Goal: Transaction & Acquisition: Purchase product/service

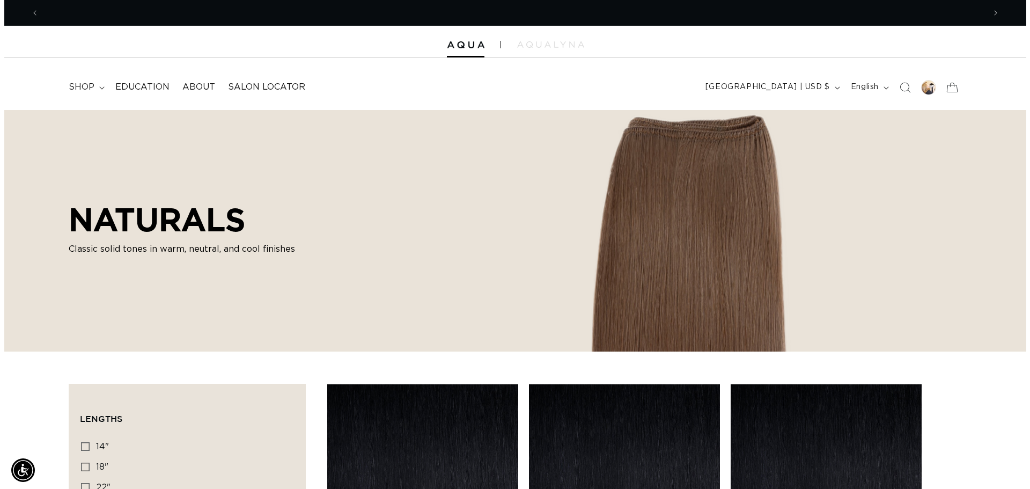
scroll to position [0, 946]
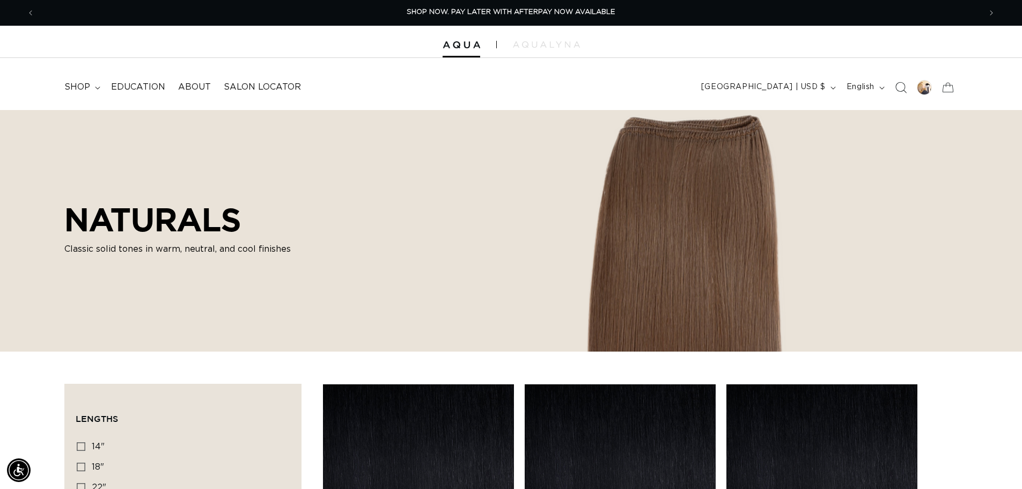
click at [896, 87] on icon "Search" at bounding box center [900, 87] width 11 height 11
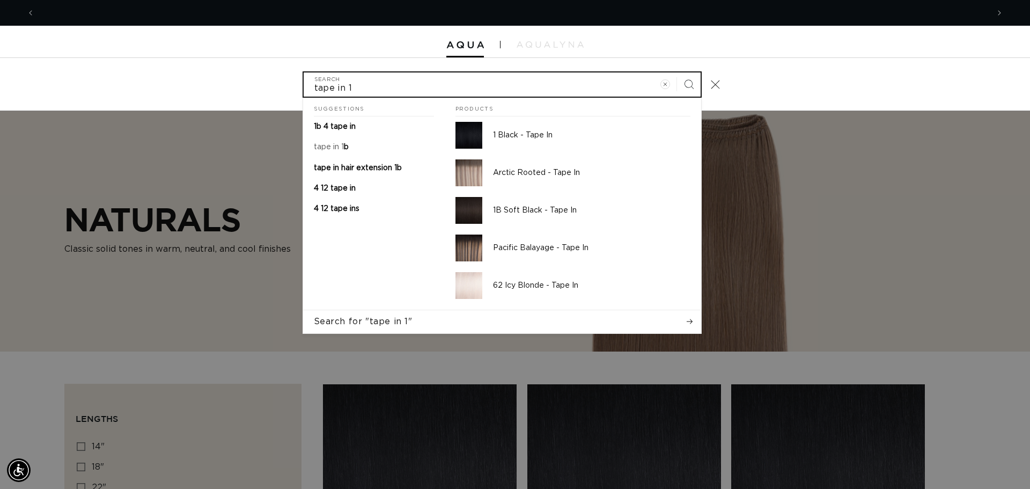
scroll to position [0, 954]
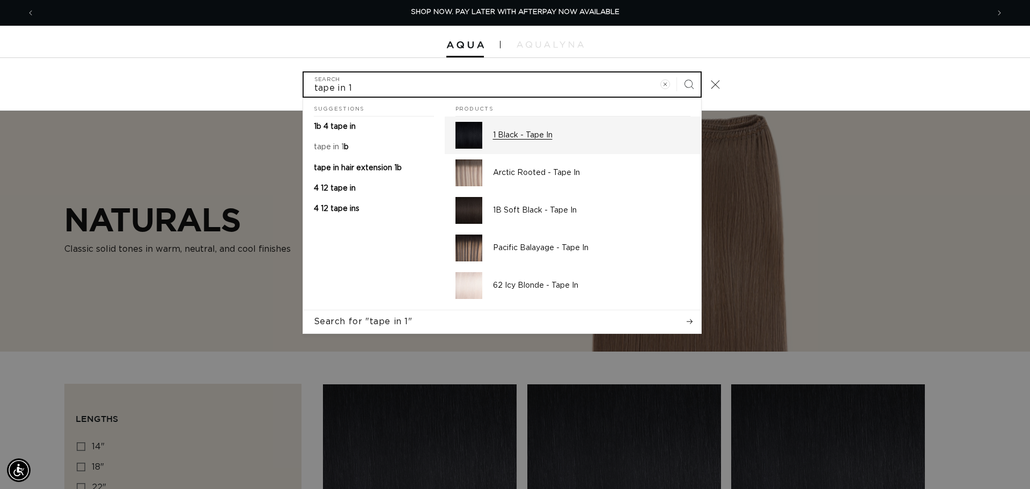
type input "tape in 1"
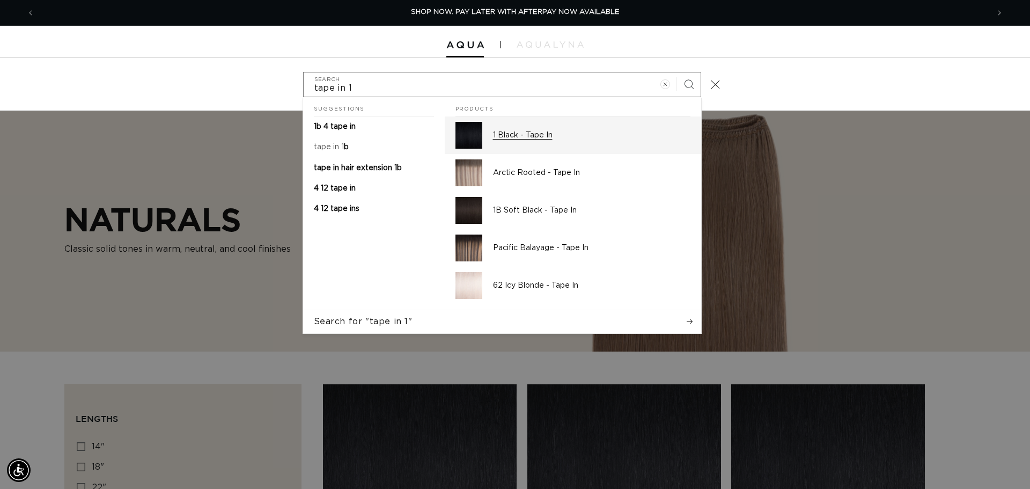
click at [463, 128] on img "Search" at bounding box center [469, 135] width 27 height 27
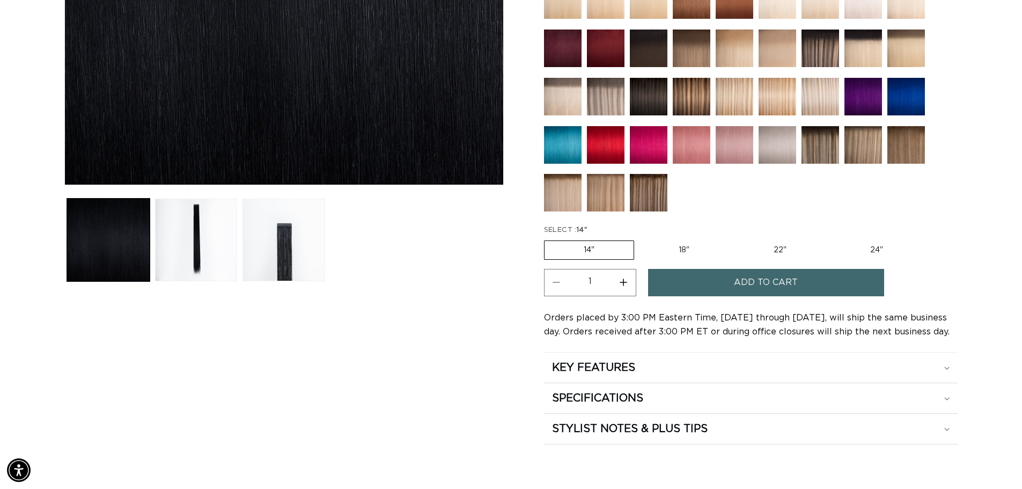
click at [679, 252] on label "18" Variant sold out or unavailable" at bounding box center [684, 250] width 89 height 18
click at [640, 239] on input "18" Variant sold out or unavailable" at bounding box center [640, 238] width 1 height 1
radio input "true"
click at [620, 275] on button "Increase quantity for 1 Black - Tape In" at bounding box center [624, 282] width 24 height 27
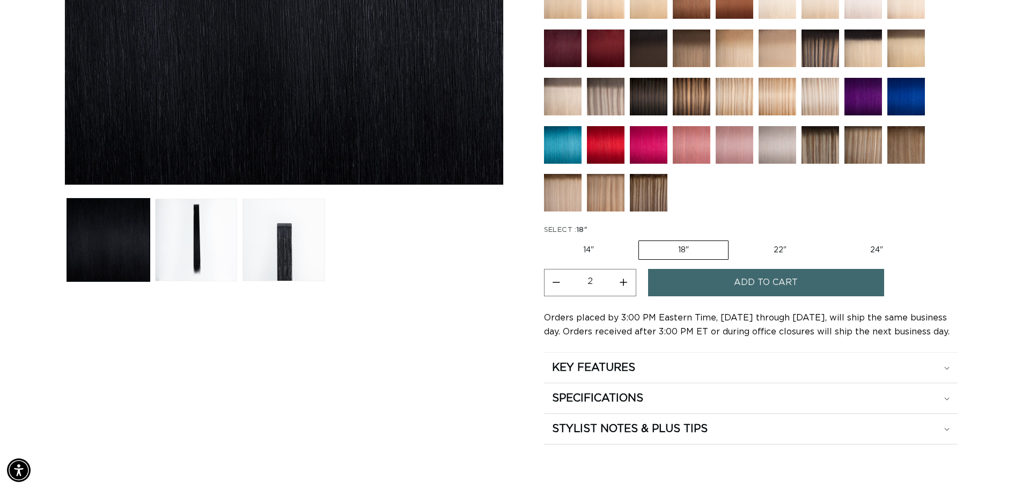
click at [620, 276] on button "Increase quantity for 1 Black - Tape In" at bounding box center [624, 282] width 24 height 27
type input "3"
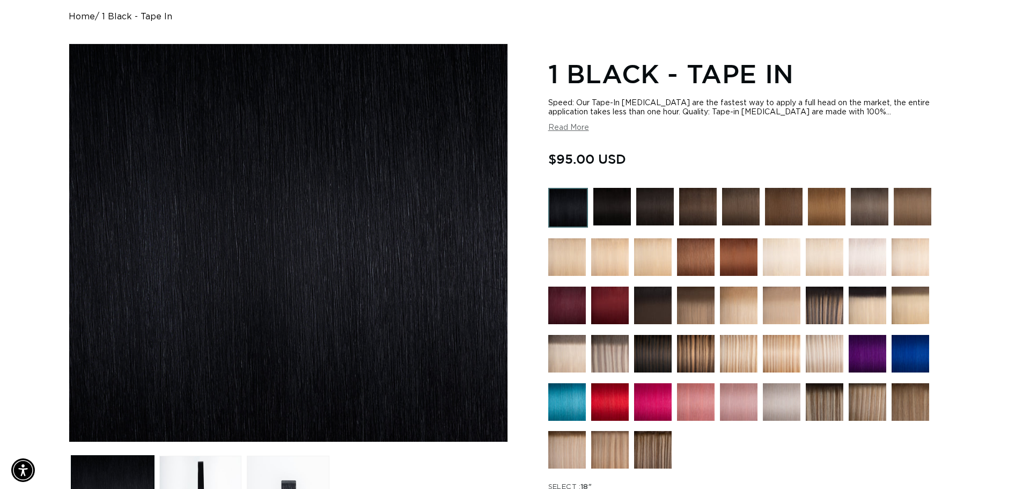
scroll to position [328, 0]
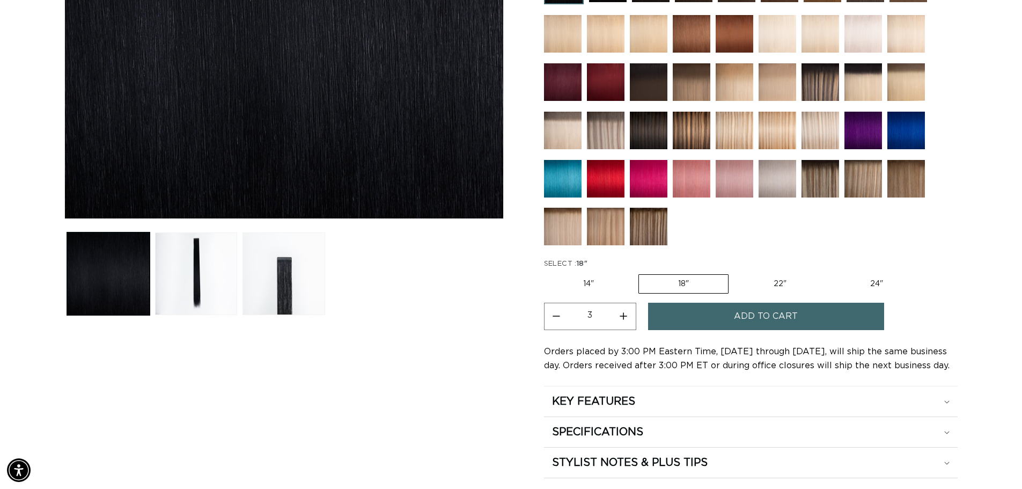
click at [789, 324] on span "Add to cart" at bounding box center [766, 316] width 64 height 27
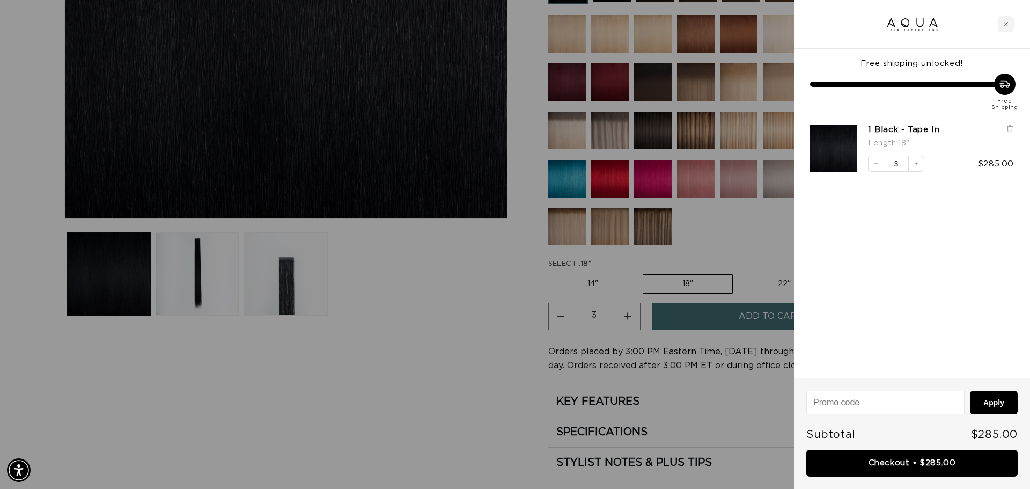
scroll to position [0, 0]
click at [903, 463] on link "Checkout • $285.00" at bounding box center [912, 463] width 211 height 27
